Goal: Task Accomplishment & Management: Manage account settings

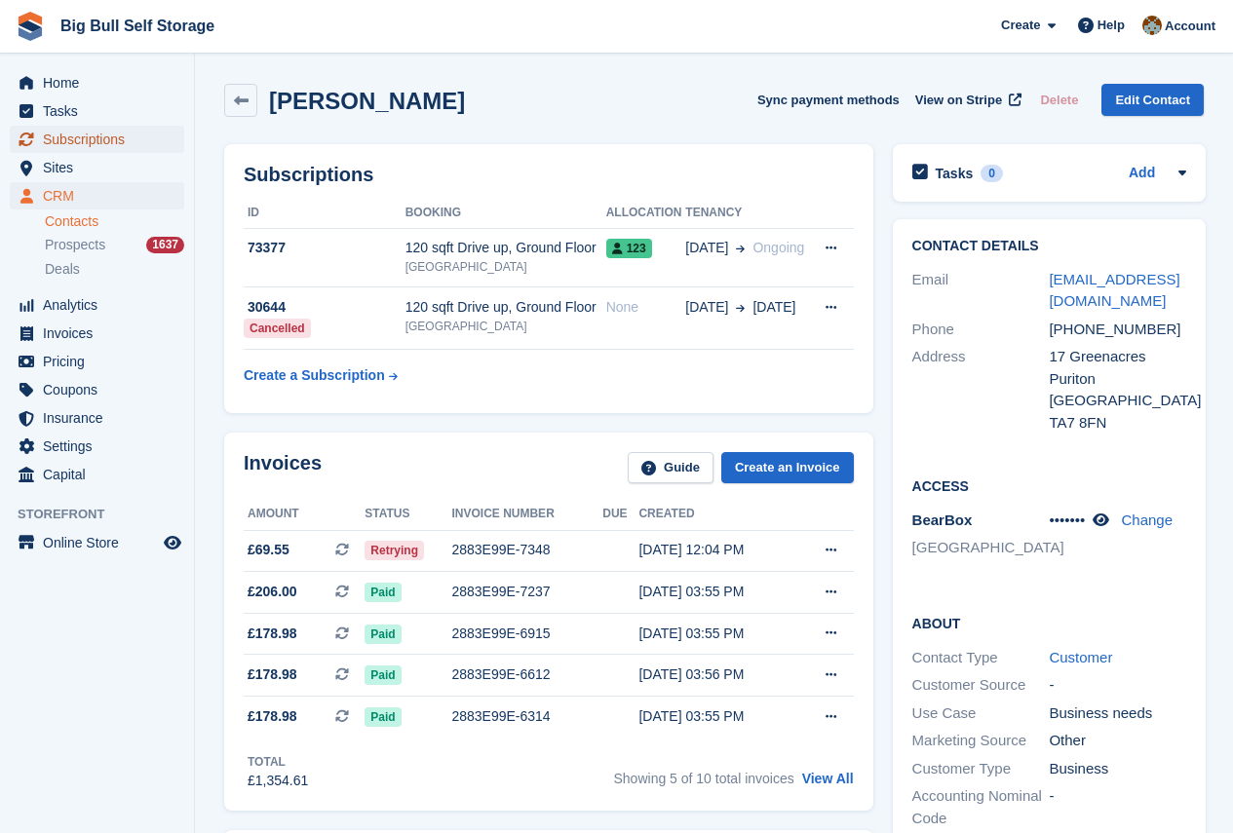
click at [100, 143] on span "Subscriptions" at bounding box center [101, 139] width 117 height 27
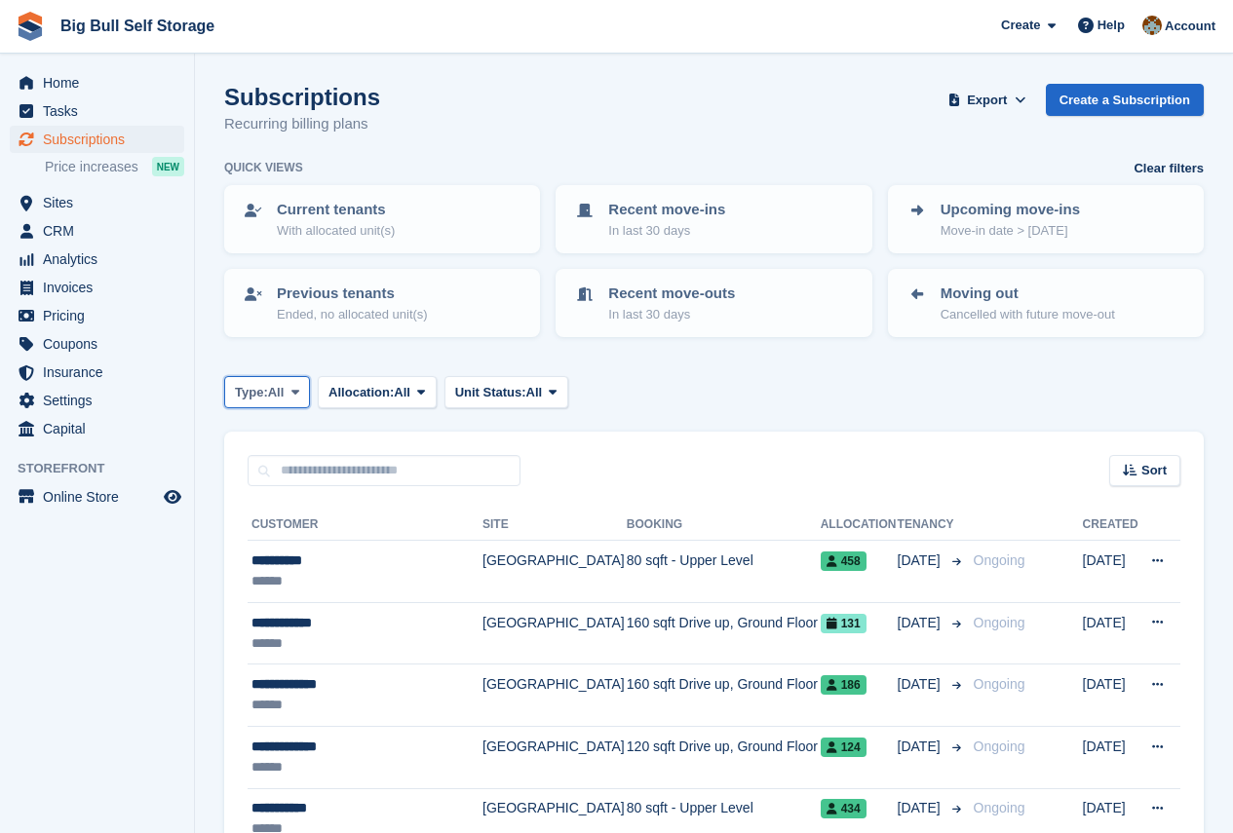
click at [261, 398] on span "Type:" at bounding box center [251, 392] width 33 height 19
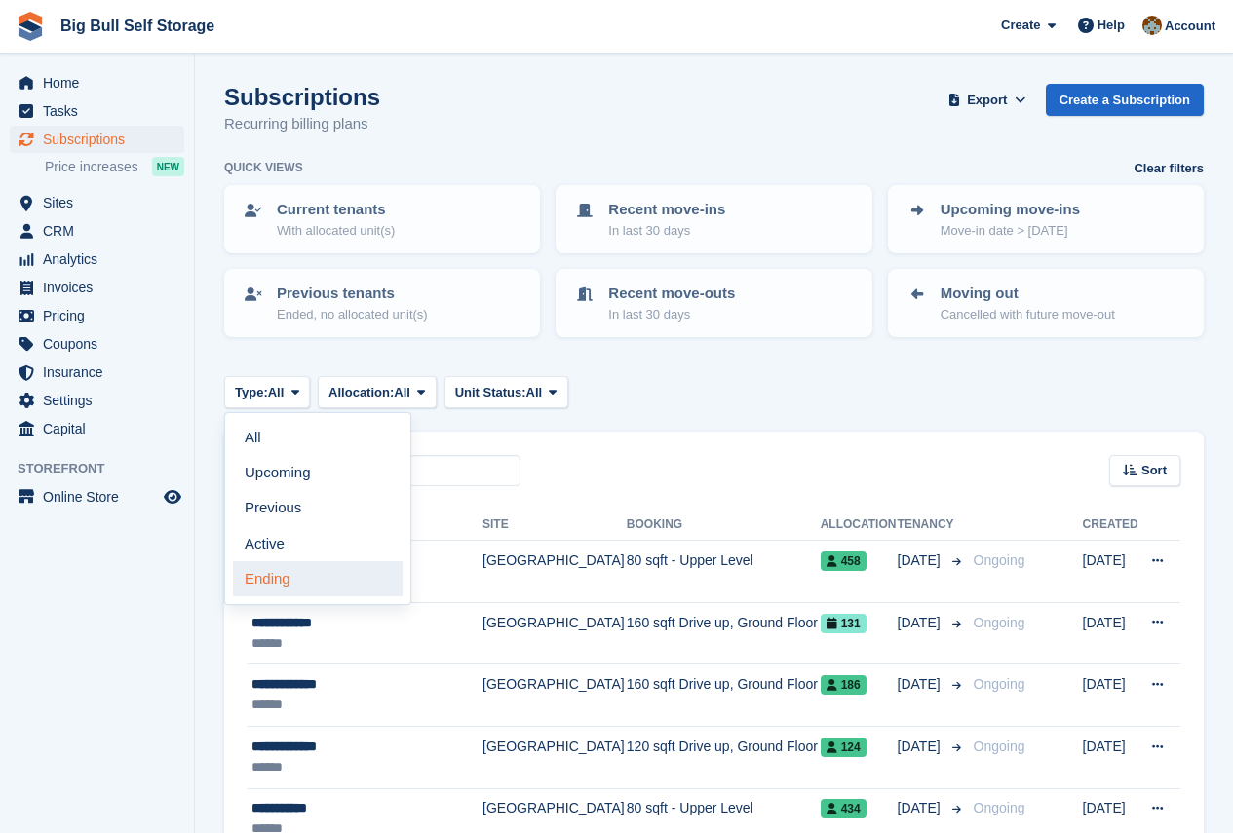
click at [264, 574] on link "Ending" at bounding box center [318, 578] width 170 height 35
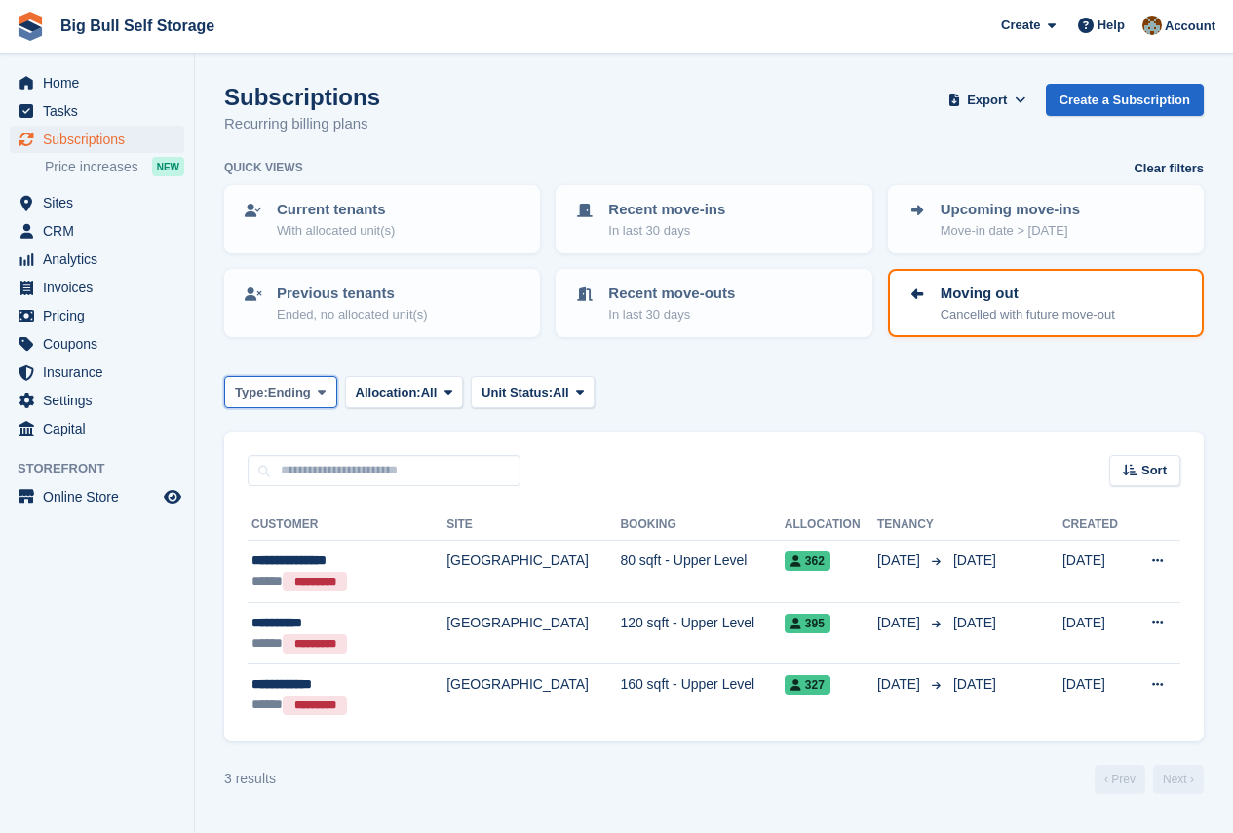
click at [288, 400] on span "Ending" at bounding box center [289, 392] width 43 height 19
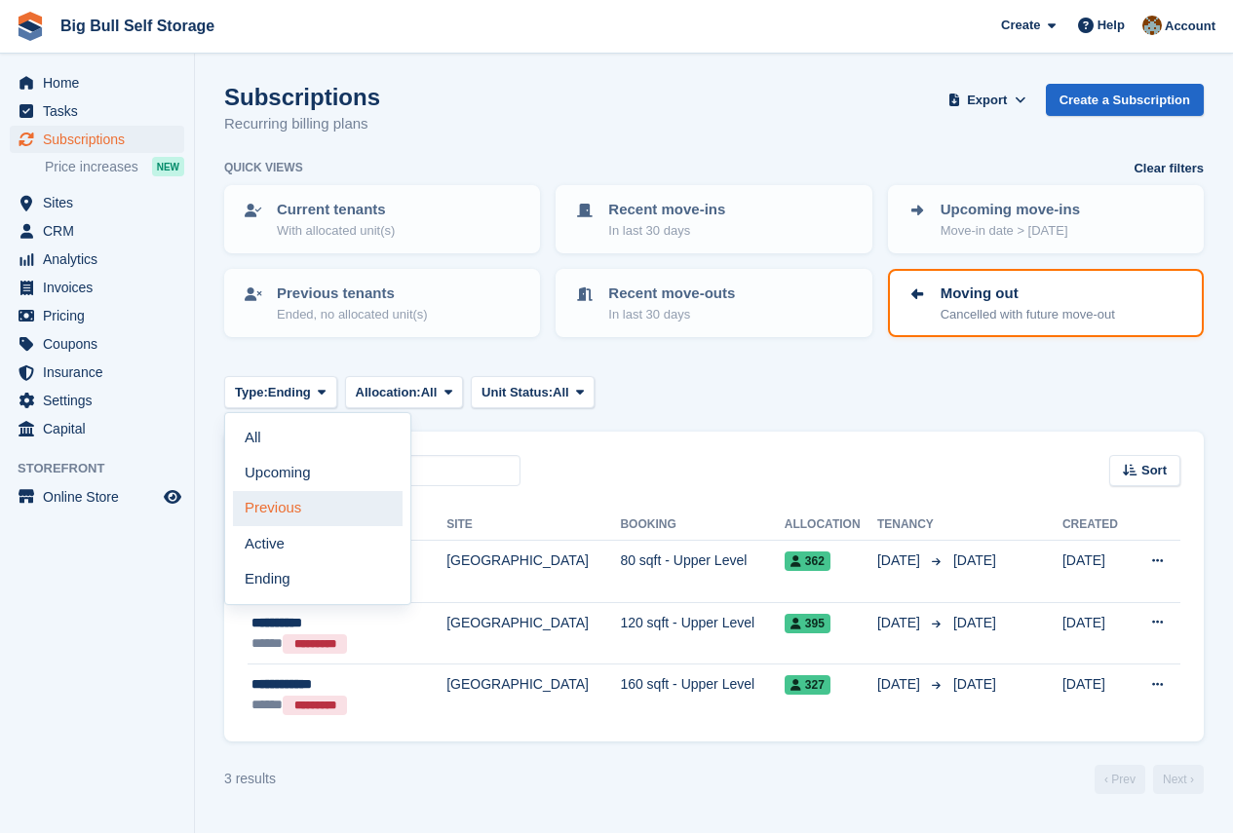
click at [295, 512] on link "Previous" at bounding box center [318, 508] width 170 height 35
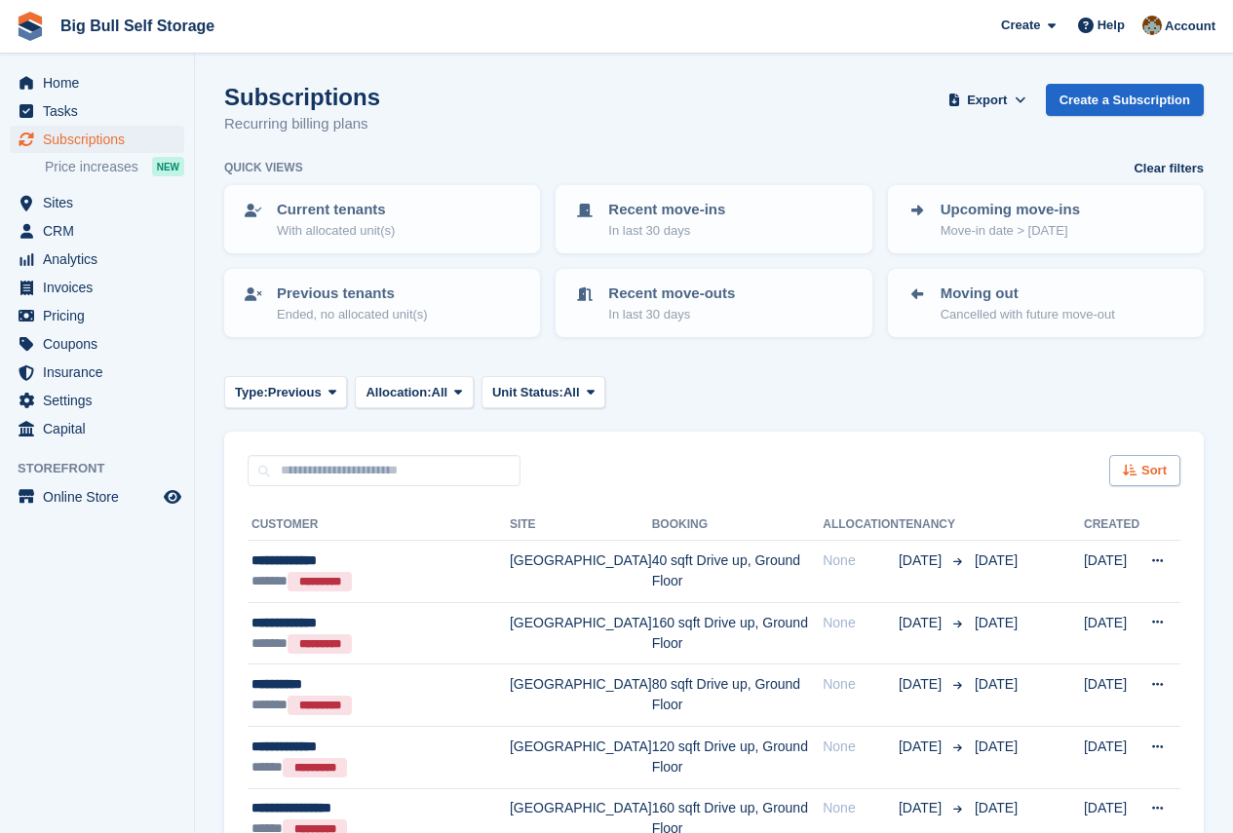
click at [1150, 483] on div "Sort" at bounding box center [1144, 471] width 71 height 32
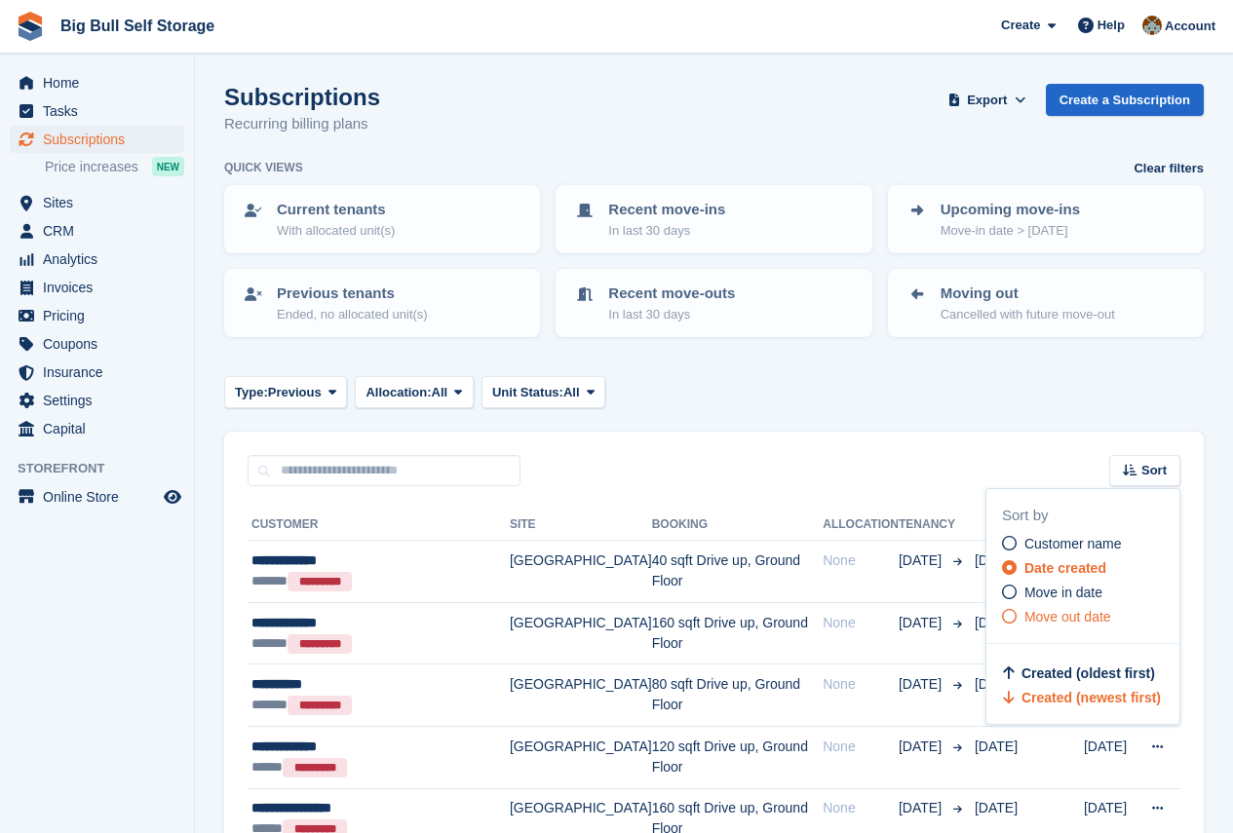
click at [1097, 623] on span "Move out date" at bounding box center [1068, 617] width 87 height 16
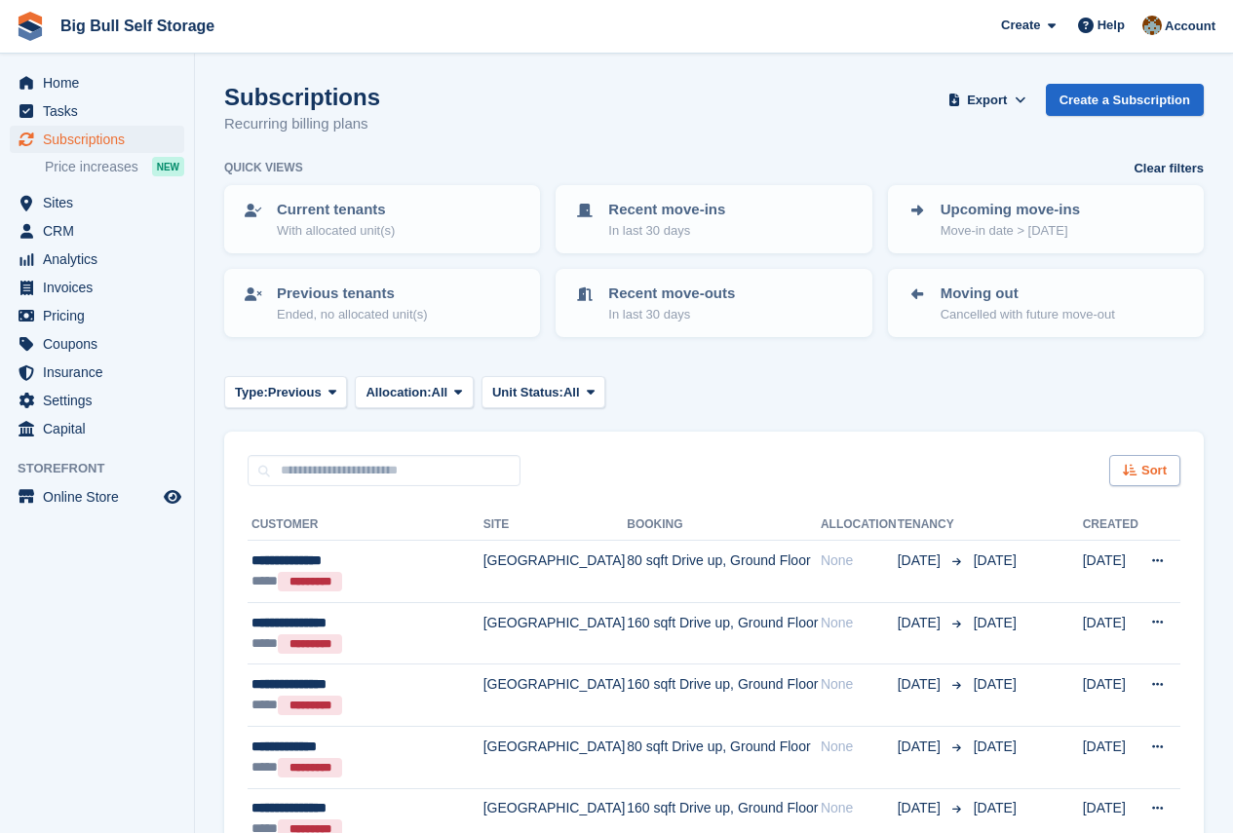
click at [1147, 476] on span "Sort" at bounding box center [1153, 470] width 25 height 19
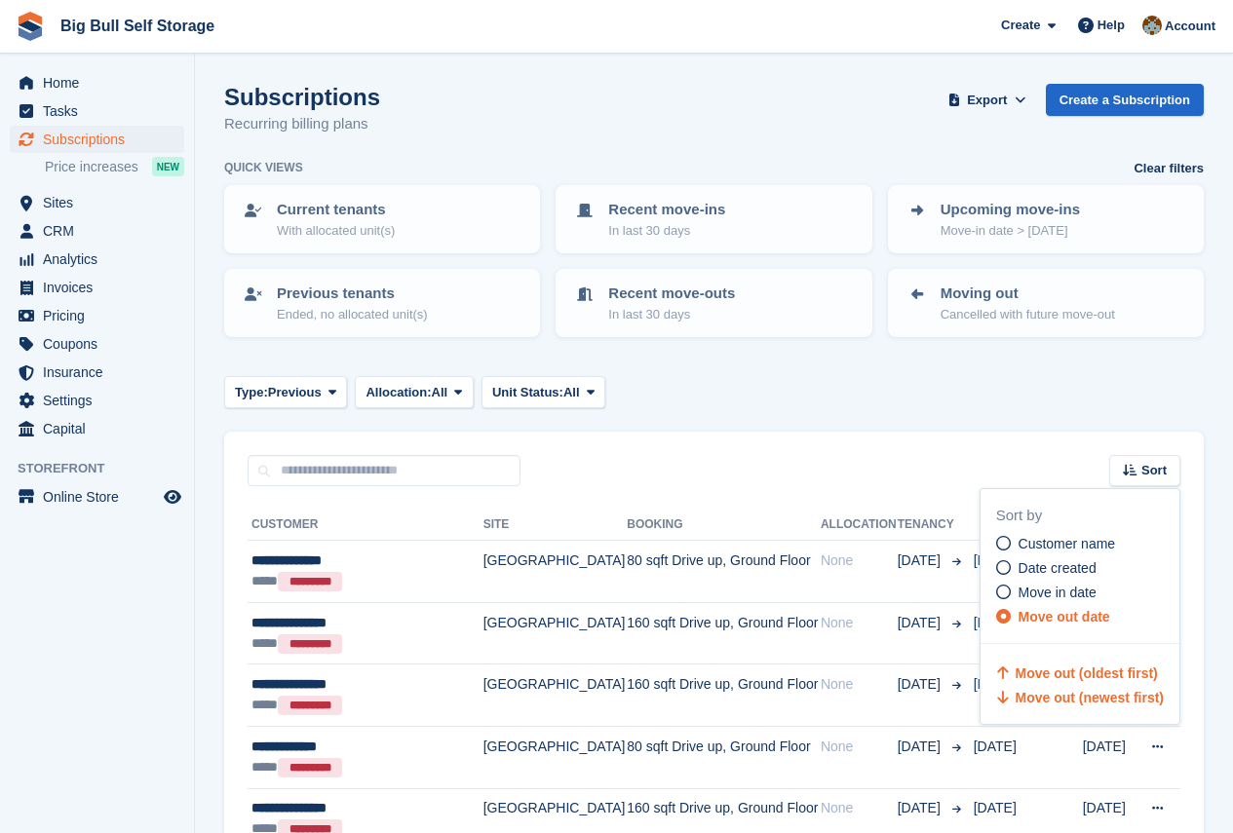
click at [1107, 704] on span "Move out (newest first)" at bounding box center [1090, 698] width 148 height 16
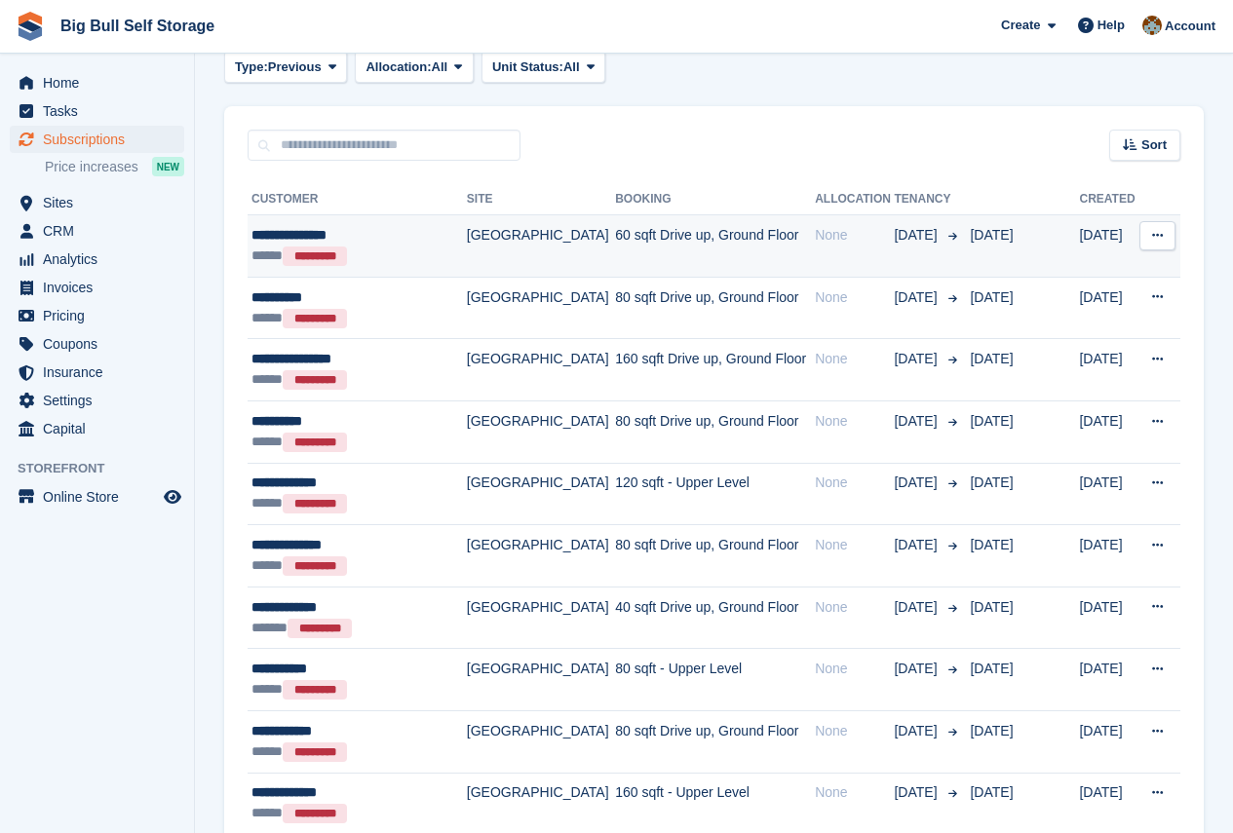
scroll to position [292, 0]
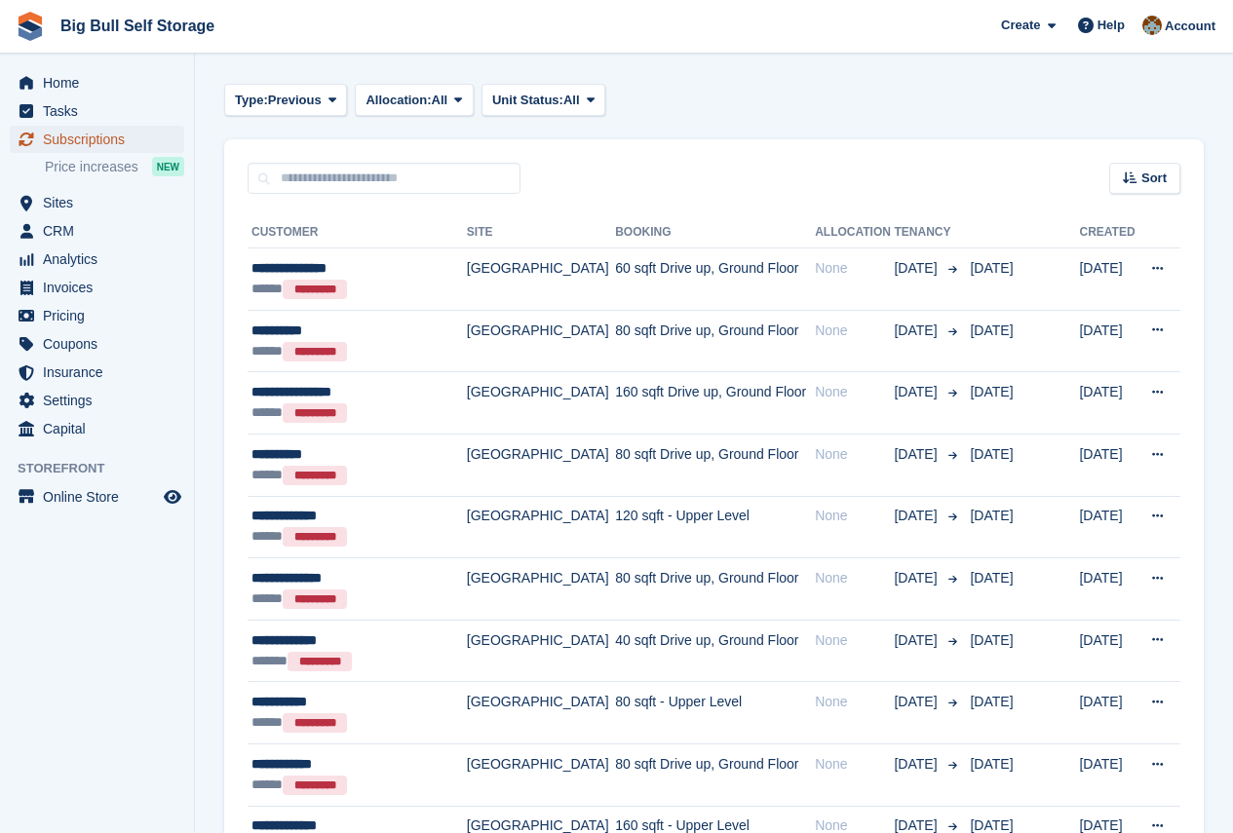
click at [92, 140] on span "Subscriptions" at bounding box center [101, 139] width 117 height 27
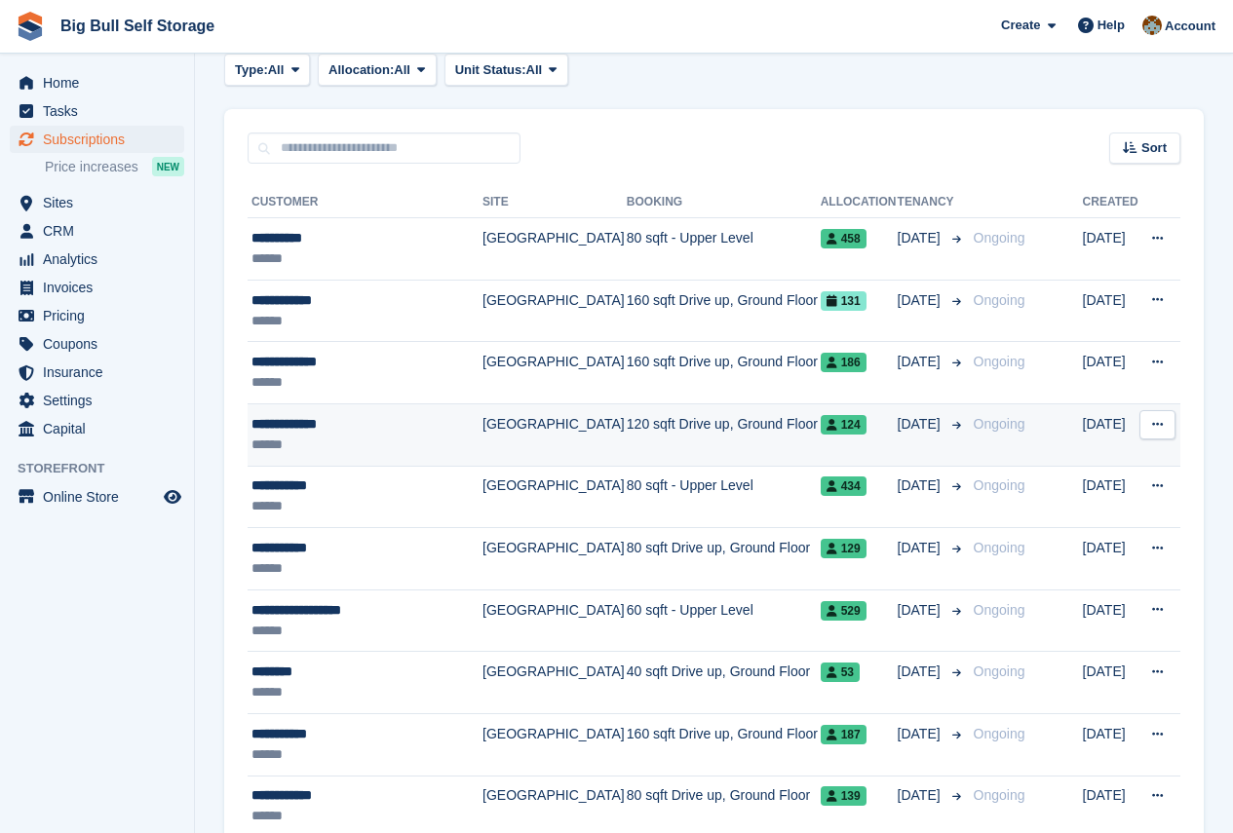
scroll to position [292, 0]
